Goal: Information Seeking & Learning: Learn about a topic

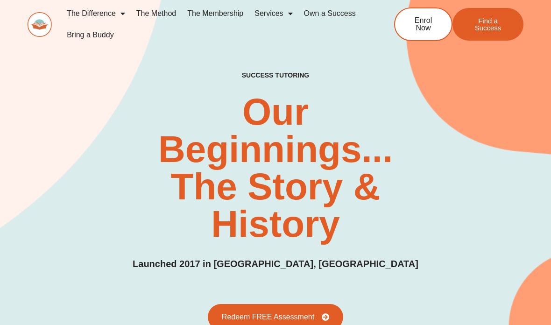
click at [267, 16] on link "Services" at bounding box center [273, 13] width 49 height 21
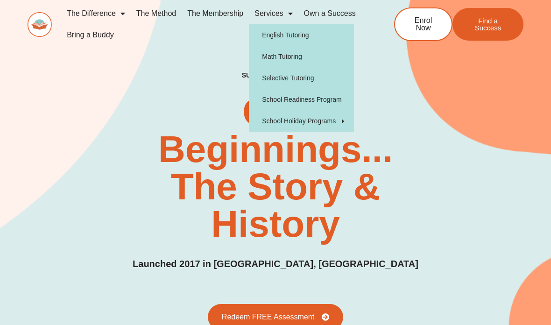
click at [325, 100] on link "School Readiness Program" at bounding box center [301, 99] width 105 height 21
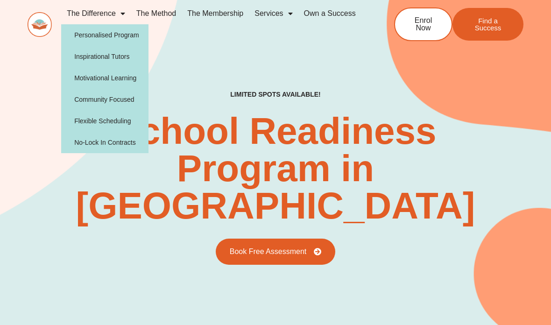
click at [165, 14] on link "The Method" at bounding box center [156, 13] width 51 height 21
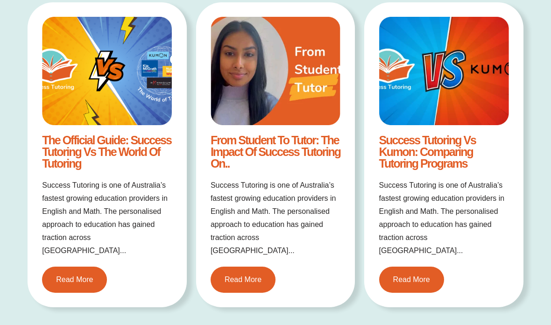
scroll to position [1459, 0]
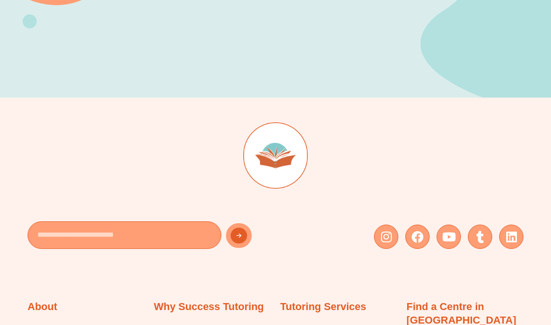
click at [424, 197] on div at bounding box center [276, 167] width 496 height 90
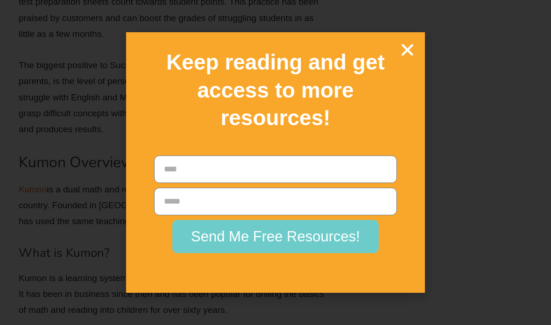
scroll to position [2244, 0]
click at [405, 58] on icon "Close" at bounding box center [407, 50] width 16 height 16
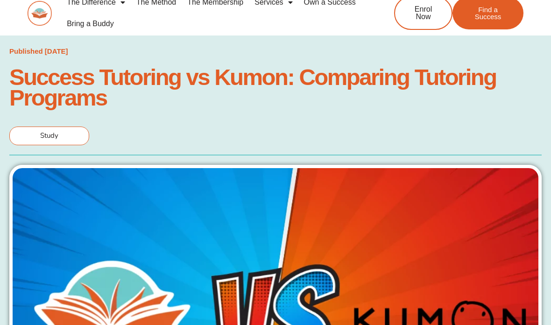
scroll to position [0, 0]
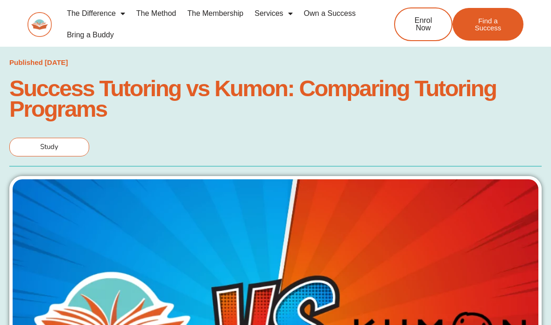
click at [106, 17] on link "The Difference" at bounding box center [96, 13] width 70 height 21
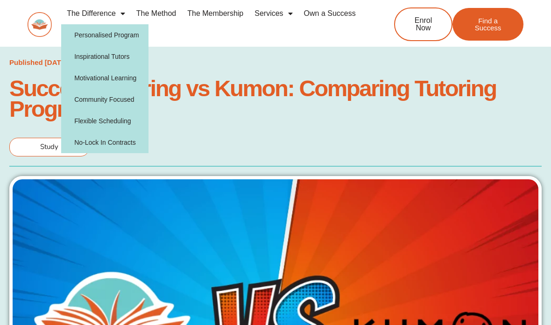
click at [137, 35] on link "Personalised Program" at bounding box center [104, 34] width 87 height 21
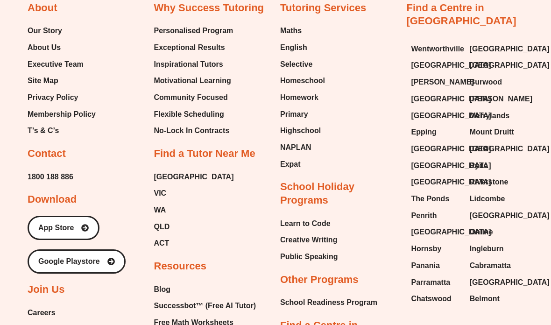
scroll to position [1370, 0]
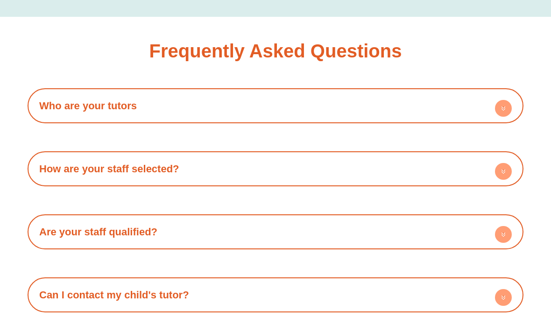
scroll to position [1537, 0]
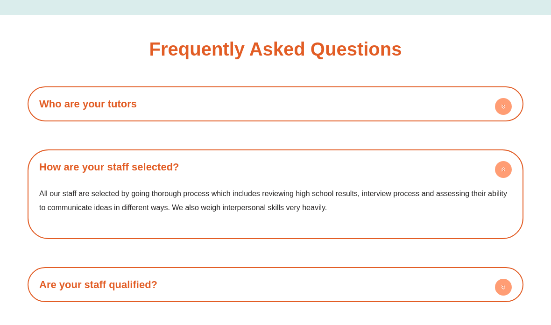
click at [492, 91] on h4 "Who are your tutors" at bounding box center [275, 104] width 486 height 26
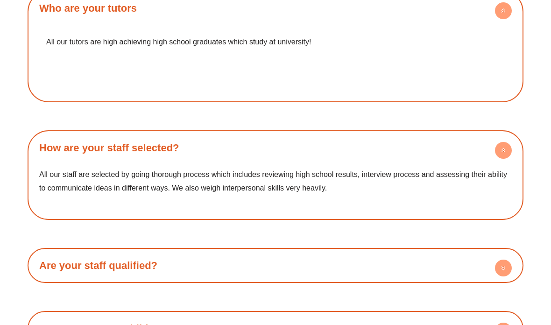
scroll to position [1630, 0]
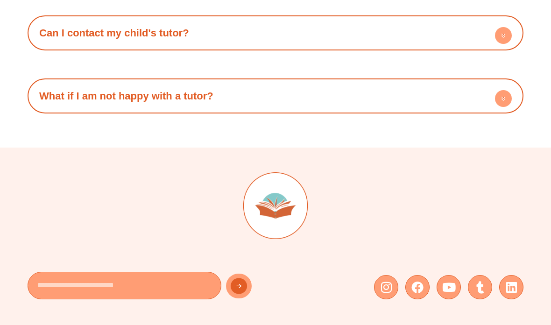
click at [485, 83] on h4 "What if I am not happy with a tutor?" at bounding box center [275, 96] width 486 height 26
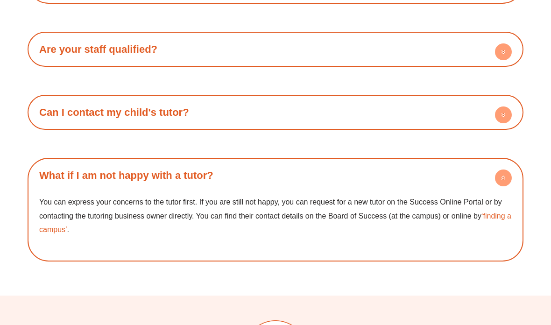
scroll to position [1844, 0]
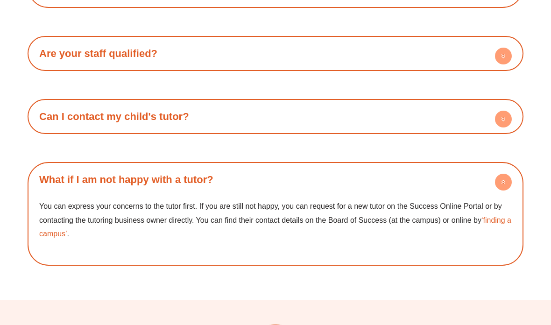
click at [485, 104] on h4 "Can I contact my child's tutor?" at bounding box center [275, 117] width 486 height 26
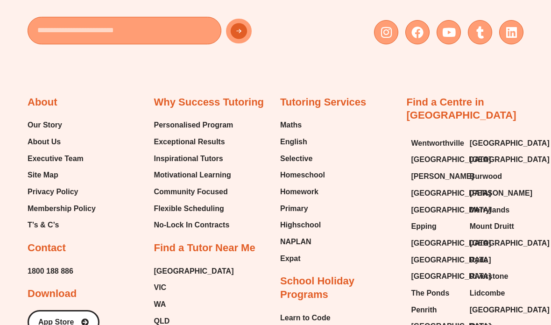
scroll to position [2293, 0]
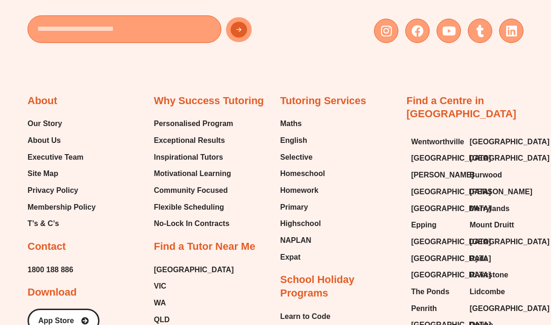
click at [213, 184] on span "Community Focused" at bounding box center [191, 191] width 74 height 14
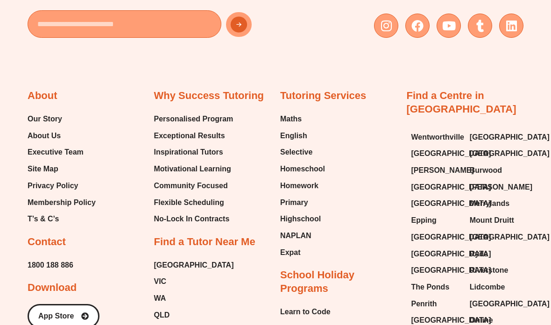
scroll to position [1765, 0]
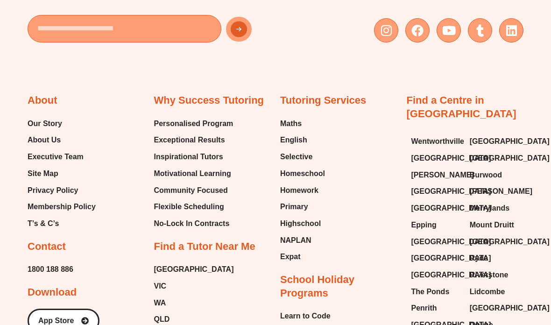
scroll to position [405, 0]
